Goal: Check status: Check status

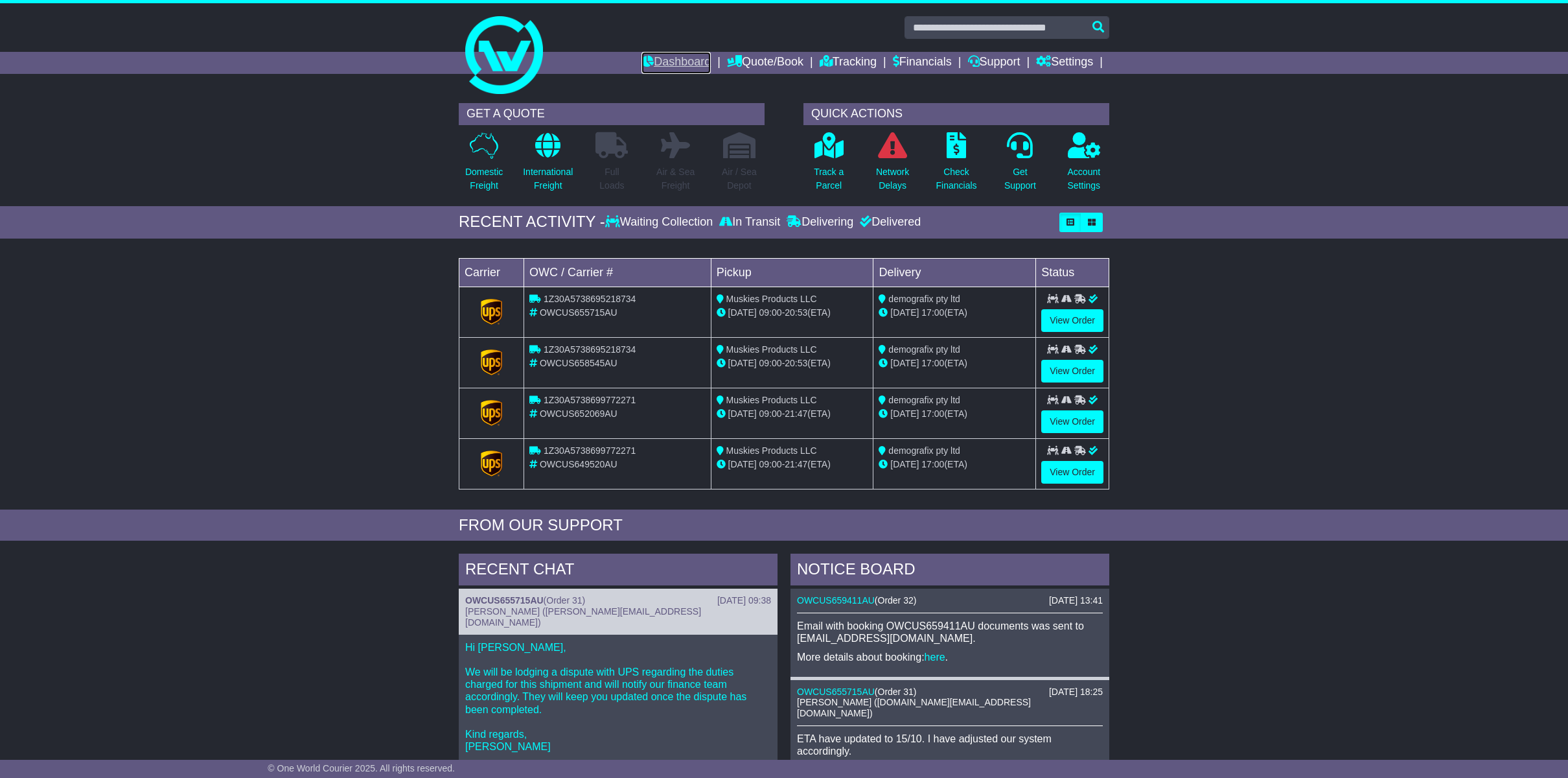
click at [674, 62] on link "Dashboard" at bounding box center [676, 63] width 69 height 22
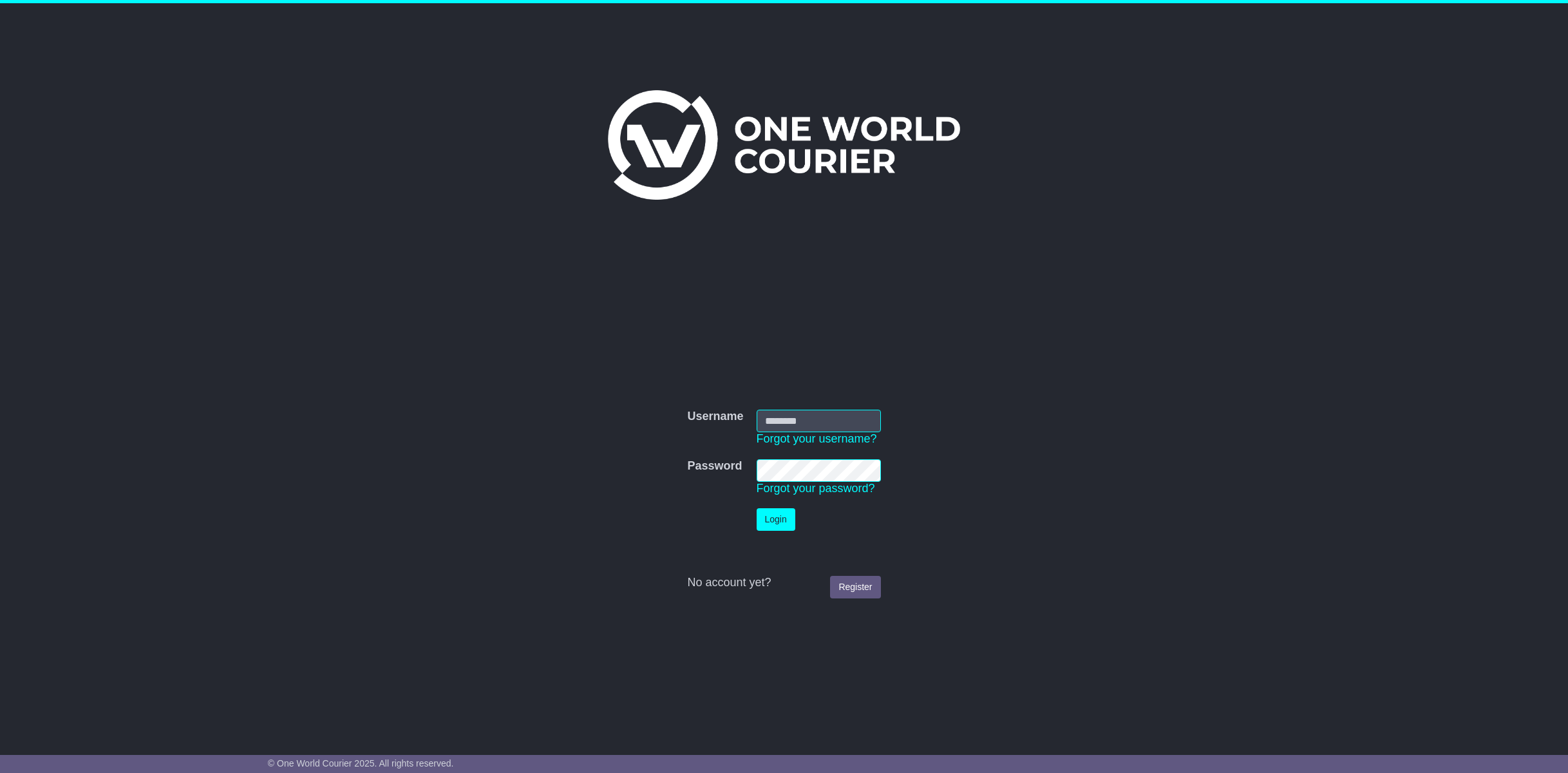
type input "**********"
click at [776, 518] on button "Login" at bounding box center [775, 519] width 39 height 22
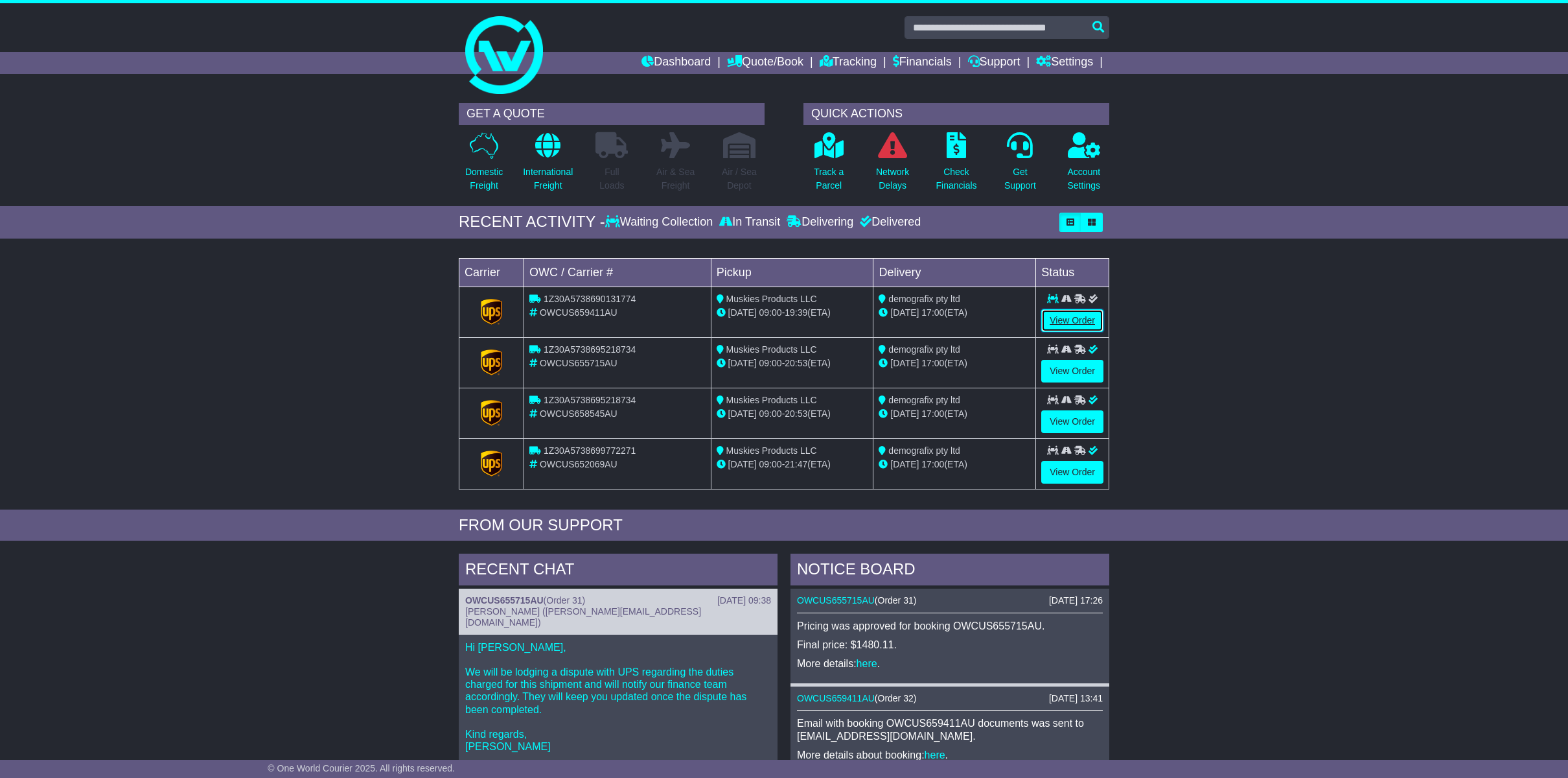
click at [1072, 317] on link "View Order" at bounding box center [1073, 320] width 62 height 23
